Goal: Task Accomplishment & Management: Use online tool/utility

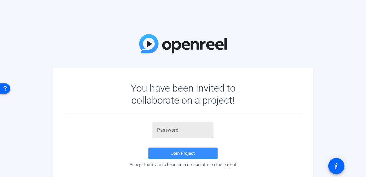
click at [177, 131] on input "text" at bounding box center [183, 129] width 52 height 7
paste input "1Xl6Bh"
type input "1Xl6Bh"
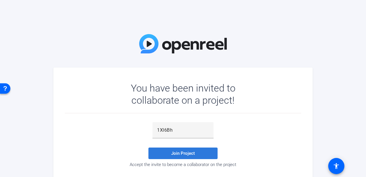
click at [177, 151] on span "Join Project" at bounding box center [183, 152] width 24 height 5
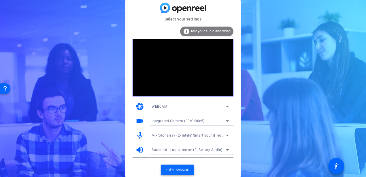
click at [173, 166] on span "Enter session" at bounding box center [177, 169] width 24 height 6
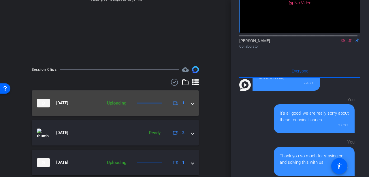
scroll to position [115, 0]
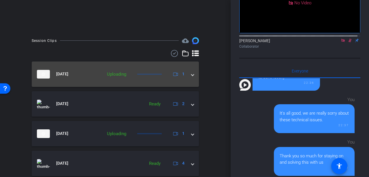
click at [187, 76] on div "[DATE] Uploading 1" at bounding box center [114, 74] width 154 height 9
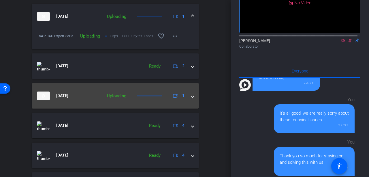
scroll to position [230, 0]
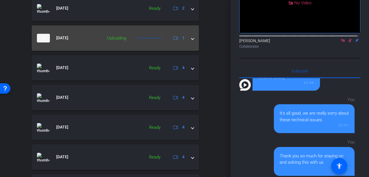
click at [191, 40] on span at bounding box center [192, 38] width 2 height 6
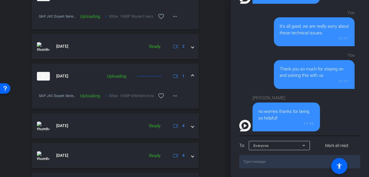
scroll to position [202, 0]
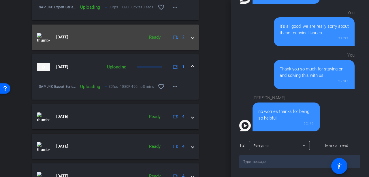
click at [191, 41] on mat-expansion-panel-header "[DATE] Ready 2" at bounding box center [115, 36] width 167 height 25
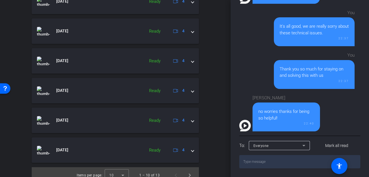
scroll to position [383, 0]
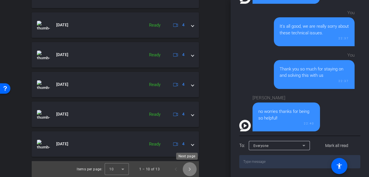
click at [189, 167] on span "Next page" at bounding box center [190, 169] width 14 height 14
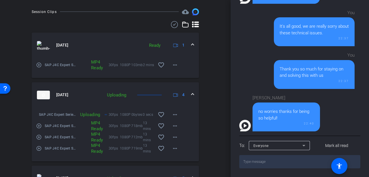
scroll to position [243, 0]
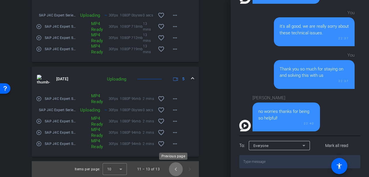
click at [174, 167] on span "Previous page" at bounding box center [176, 169] width 14 height 14
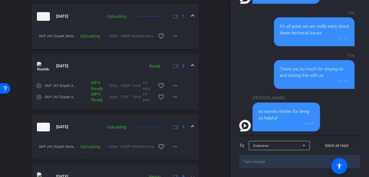
scroll to position [202, 0]
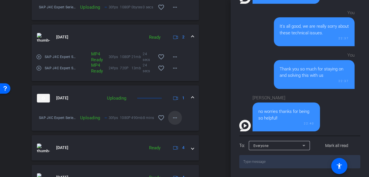
click at [171, 119] on mat-icon "more_horiz" at bounding box center [174, 117] width 7 height 7
click at [213, 89] on div at bounding box center [184, 88] width 369 height 177
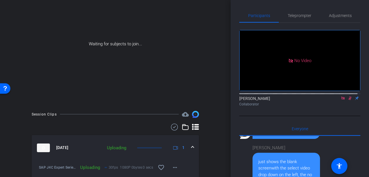
scroll to position [0, 0]
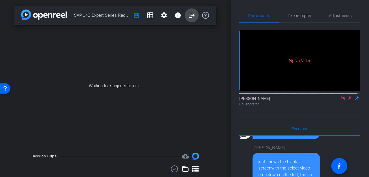
click at [189, 18] on mat-icon "logout" at bounding box center [191, 15] width 7 height 7
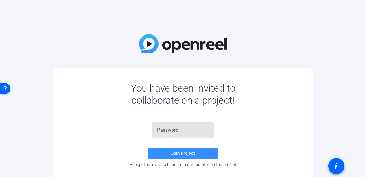
click at [181, 126] on input "text" at bounding box center [183, 129] width 52 height 7
paste input "1Xl6Bh"
type input "1Xl6Bh"
click at [179, 154] on span "Join Project" at bounding box center [183, 152] width 24 height 5
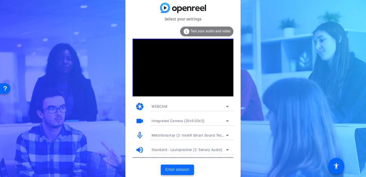
click at [178, 167] on span "Enter session" at bounding box center [177, 169] width 24 height 6
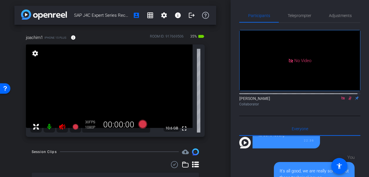
click at [348, 100] on icon at bounding box center [349, 98] width 3 height 4
click at [63, 123] on icon at bounding box center [62, 126] width 7 height 7
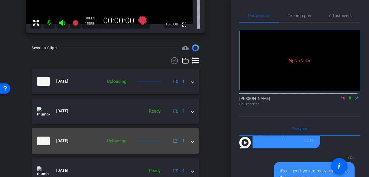
scroll to position [115, 0]
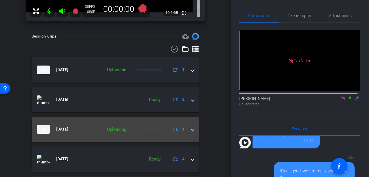
click at [191, 129] on span at bounding box center [192, 129] width 2 height 6
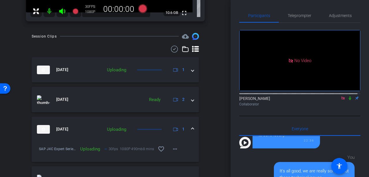
scroll to position [144, 0]
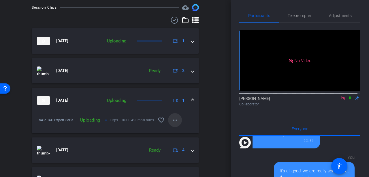
click at [173, 120] on mat-icon "more_horiz" at bounding box center [174, 119] width 7 height 7
click at [176, 132] on span "Cancel Upload" at bounding box center [182, 131] width 24 height 7
click at [174, 122] on mat-icon "more_horiz" at bounding box center [174, 119] width 7 height 7
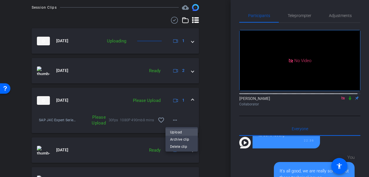
click at [176, 132] on span "Upload" at bounding box center [181, 131] width 23 height 7
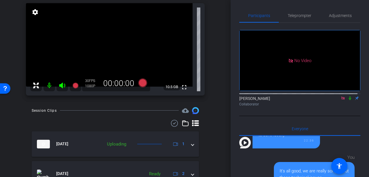
scroll to position [29, 0]
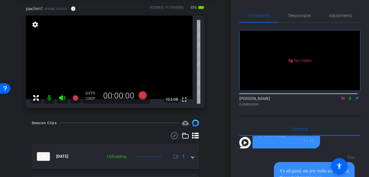
click at [349, 100] on icon at bounding box center [350, 98] width 2 height 4
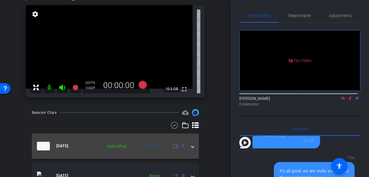
scroll to position [0, 0]
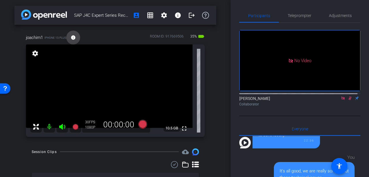
click at [73, 39] on mat-icon "info" at bounding box center [73, 37] width 5 height 5
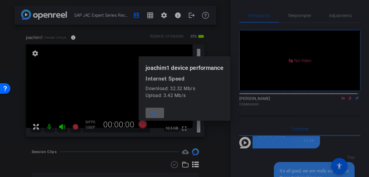
click at [155, 111] on mat-icon "close" at bounding box center [153, 112] width 7 height 7
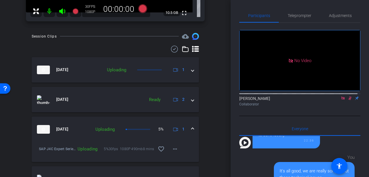
scroll to position [86, 0]
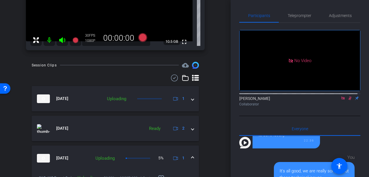
click at [49, 43] on mat-icon at bounding box center [50, 40] width 12 height 12
click at [61, 43] on icon at bounding box center [62, 40] width 7 height 7
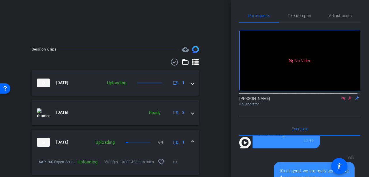
scroll to position [148, 0]
